Goal: Communication & Community: Answer question/provide support

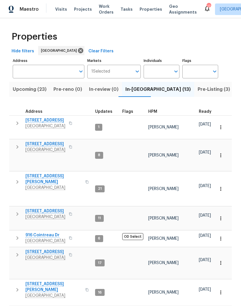
click at [198, 93] on span "Pre-Listing (3)" at bounding box center [214, 89] width 32 height 8
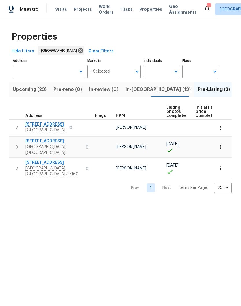
click at [222, 165] on icon "button" at bounding box center [221, 168] width 6 height 6
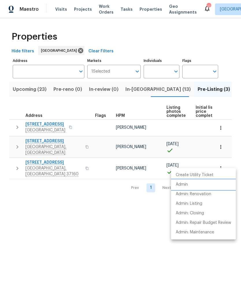
click at [184, 185] on p "Admin" at bounding box center [182, 184] width 12 height 6
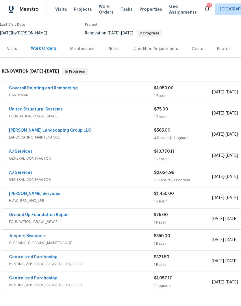
scroll to position [46, 0]
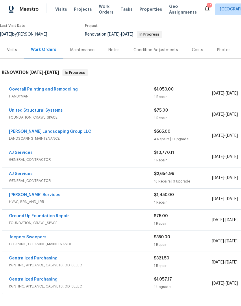
click at [55, 217] on link "Ground Up Foundation Repair" at bounding box center [39, 216] width 60 height 4
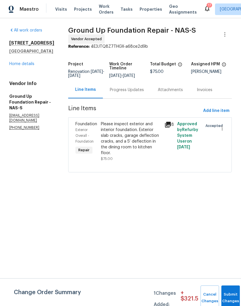
click at [127, 89] on div "Progress Updates" at bounding box center [127, 90] width 34 height 6
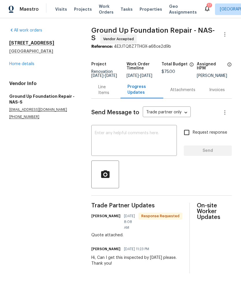
click at [137, 142] on textarea at bounding box center [134, 141] width 79 height 20
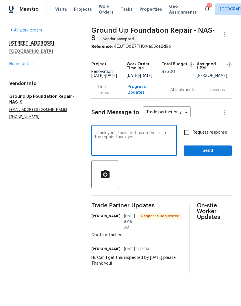
type textarea "Thank you! Please put us on the list for the repair. Thank you!"
click at [209, 154] on span "Send" at bounding box center [207, 150] width 39 height 7
